Goal: Use online tool/utility: Utilize a website feature to perform a specific function

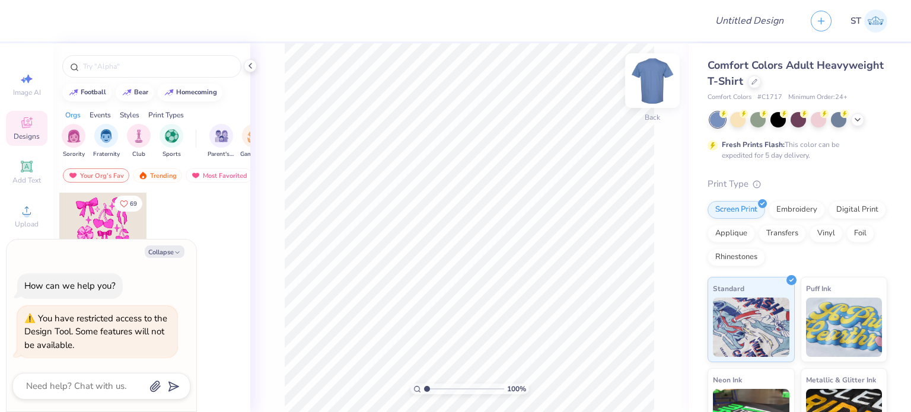
click at [652, 80] on img at bounding box center [651, 80] width 47 height 47
click at [174, 253] on icon "button" at bounding box center [177, 252] width 7 height 7
type textarea "x"
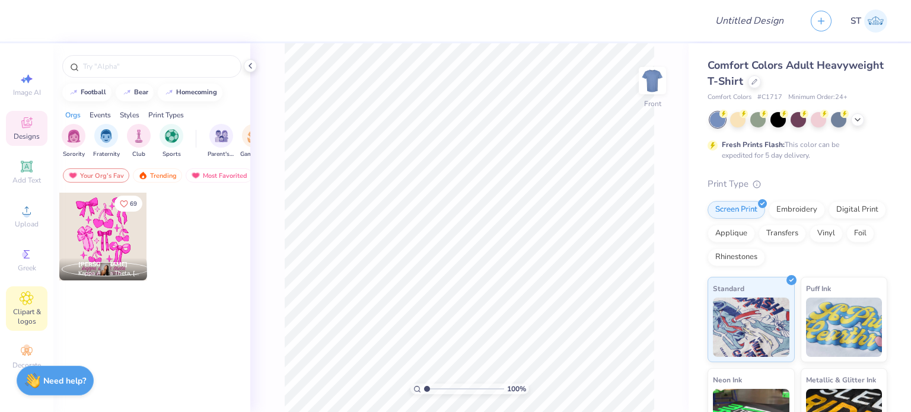
click at [27, 305] on div "Clipart & logos" at bounding box center [27, 308] width 42 height 44
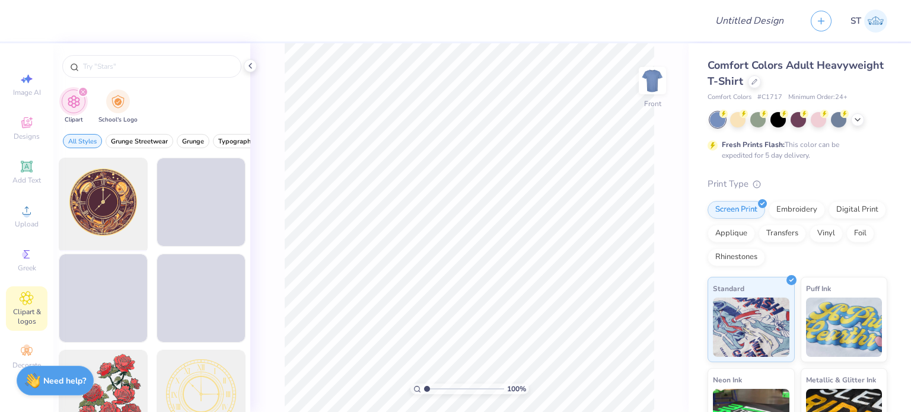
click at [100, 232] on div at bounding box center [103, 203] width 98 height 98
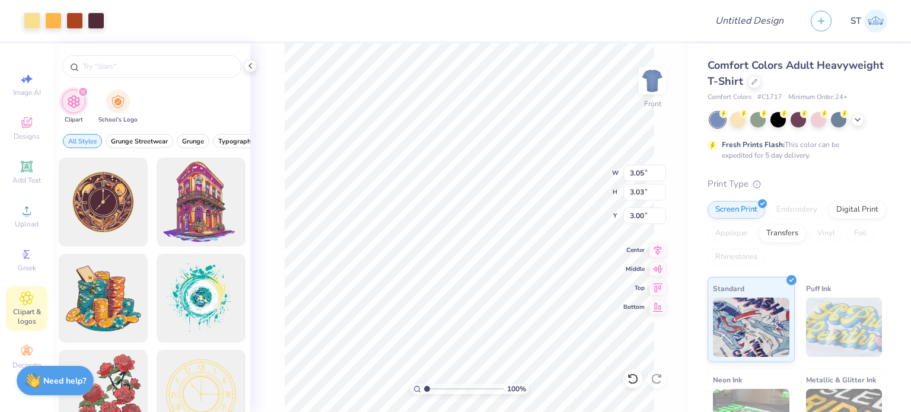
type input "3.05"
type input "3.03"
click at [17, 346] on div "Decorate" at bounding box center [27, 357] width 42 height 35
